Goal: Use online tool/utility: Use online tool/utility

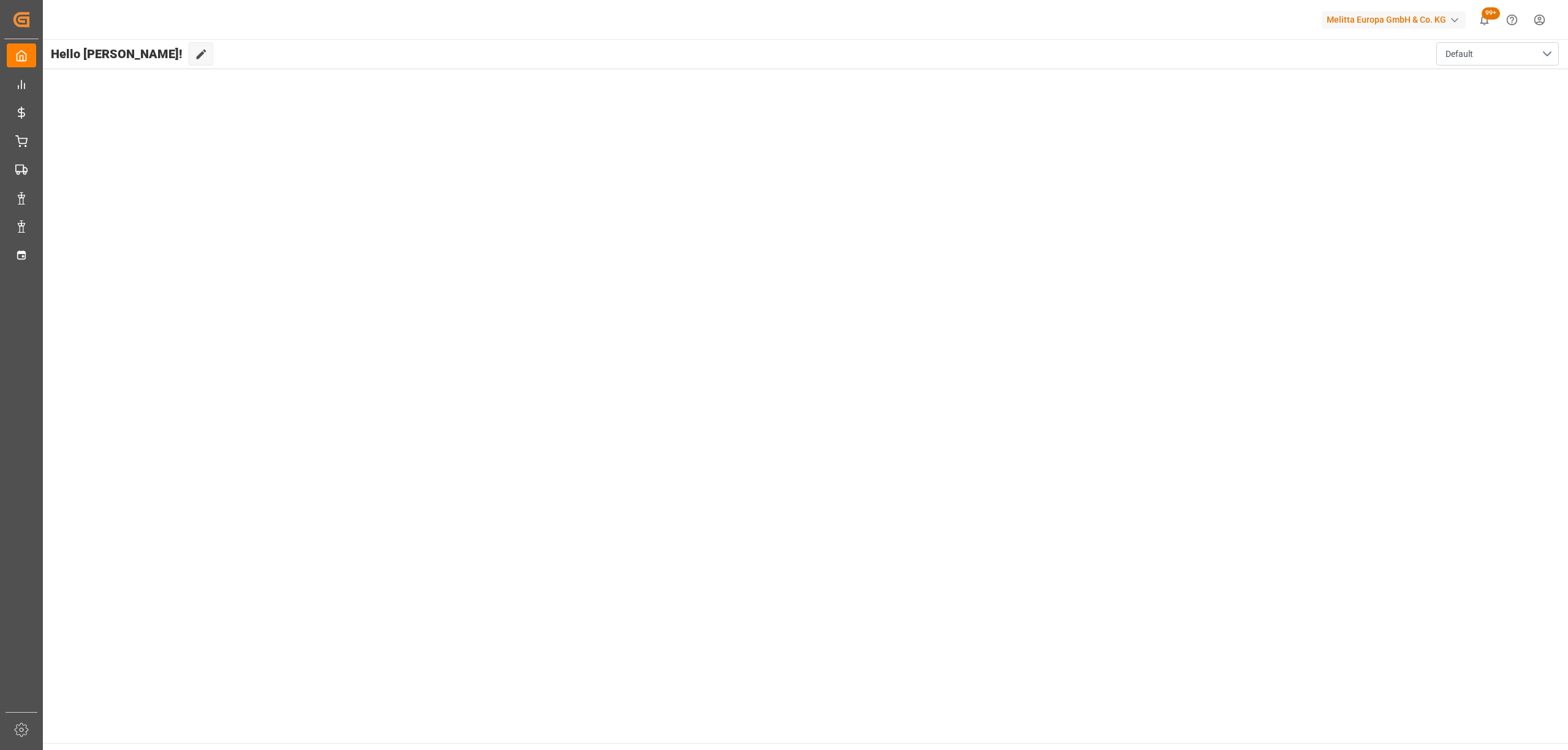
click at [0, 0] on span "Timeslot Management" at bounding box center [0, 0] width 0 height 0
type input "Chezy Loading"
